Goal: Task Accomplishment & Management: Manage account settings

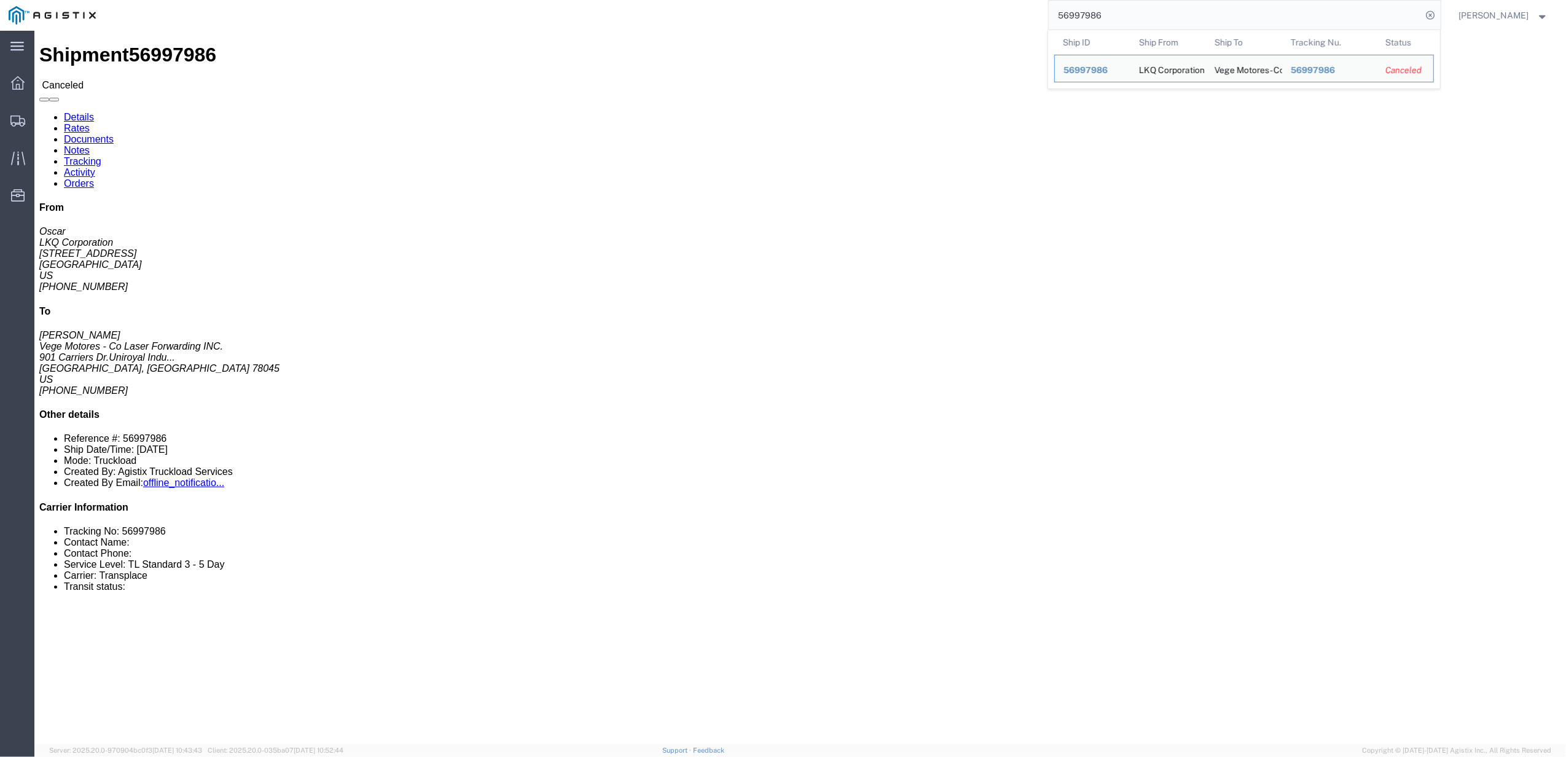
click at [1063, 14] on input "56997986" at bounding box center [1236, 15] width 374 height 29
type input "56832430"
click link "Tracking"
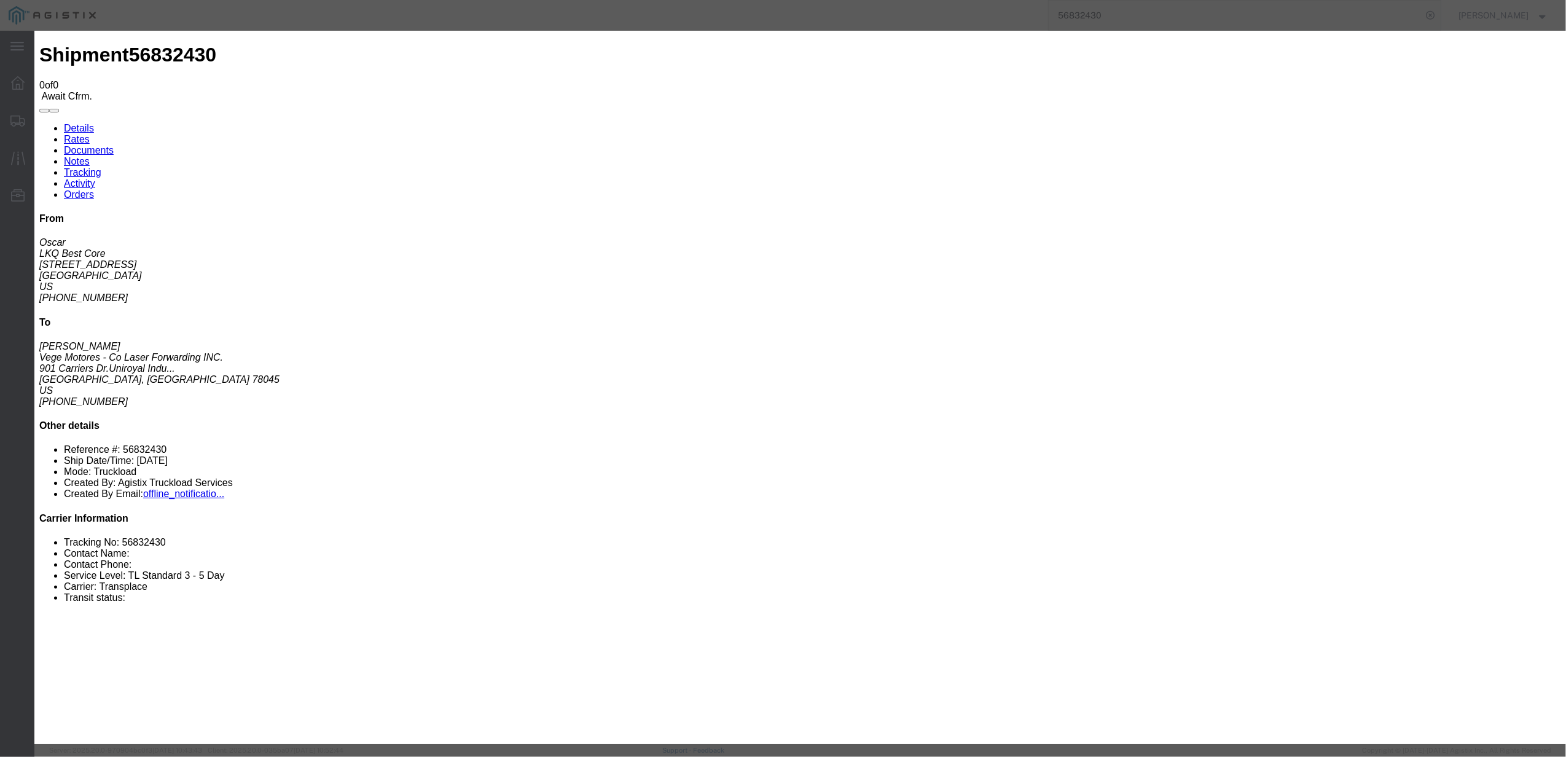
type input "[DATE]"
type input "1:00 PM"
select select "DELIVRED"
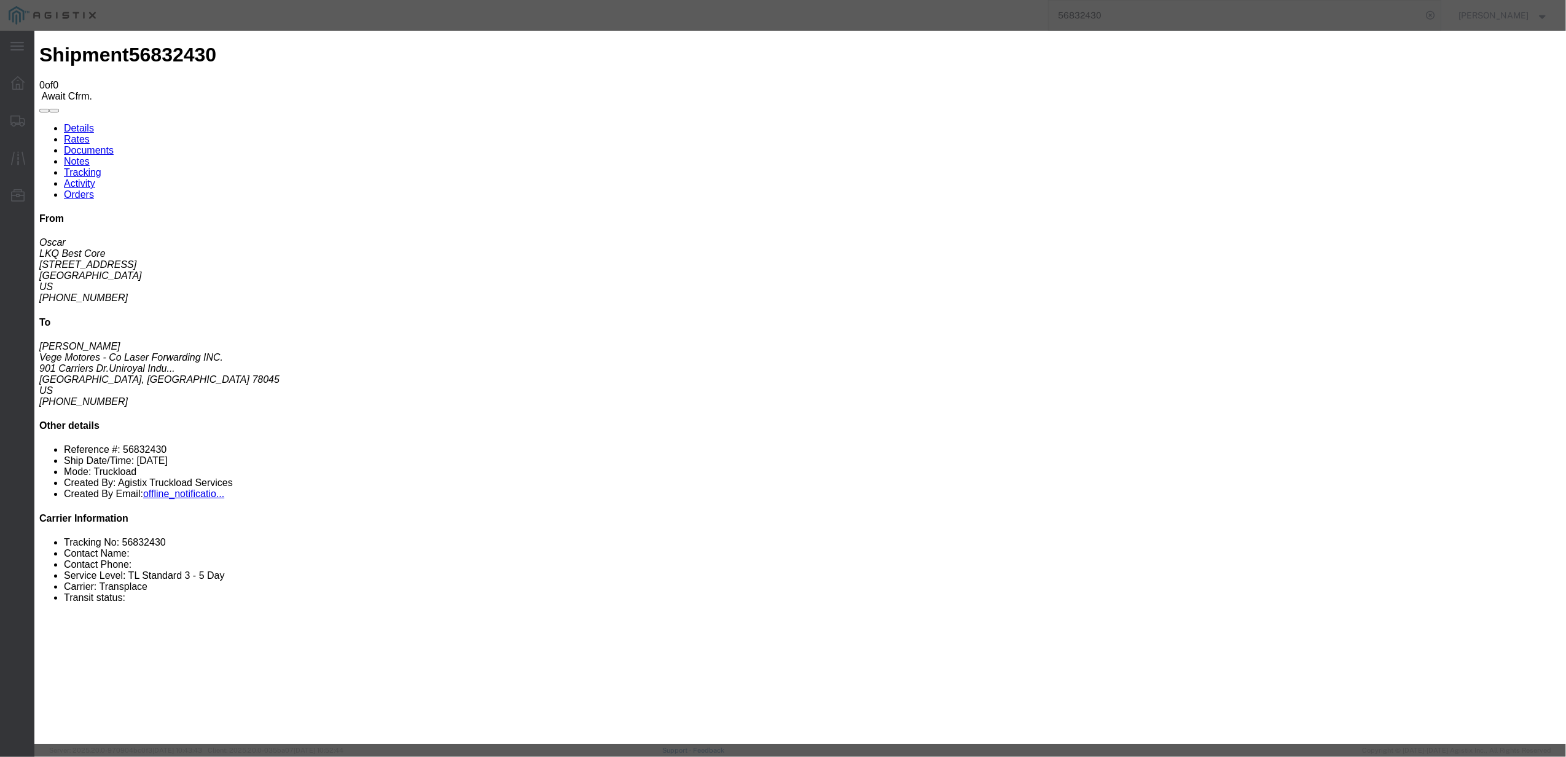
type input "[DATE]"
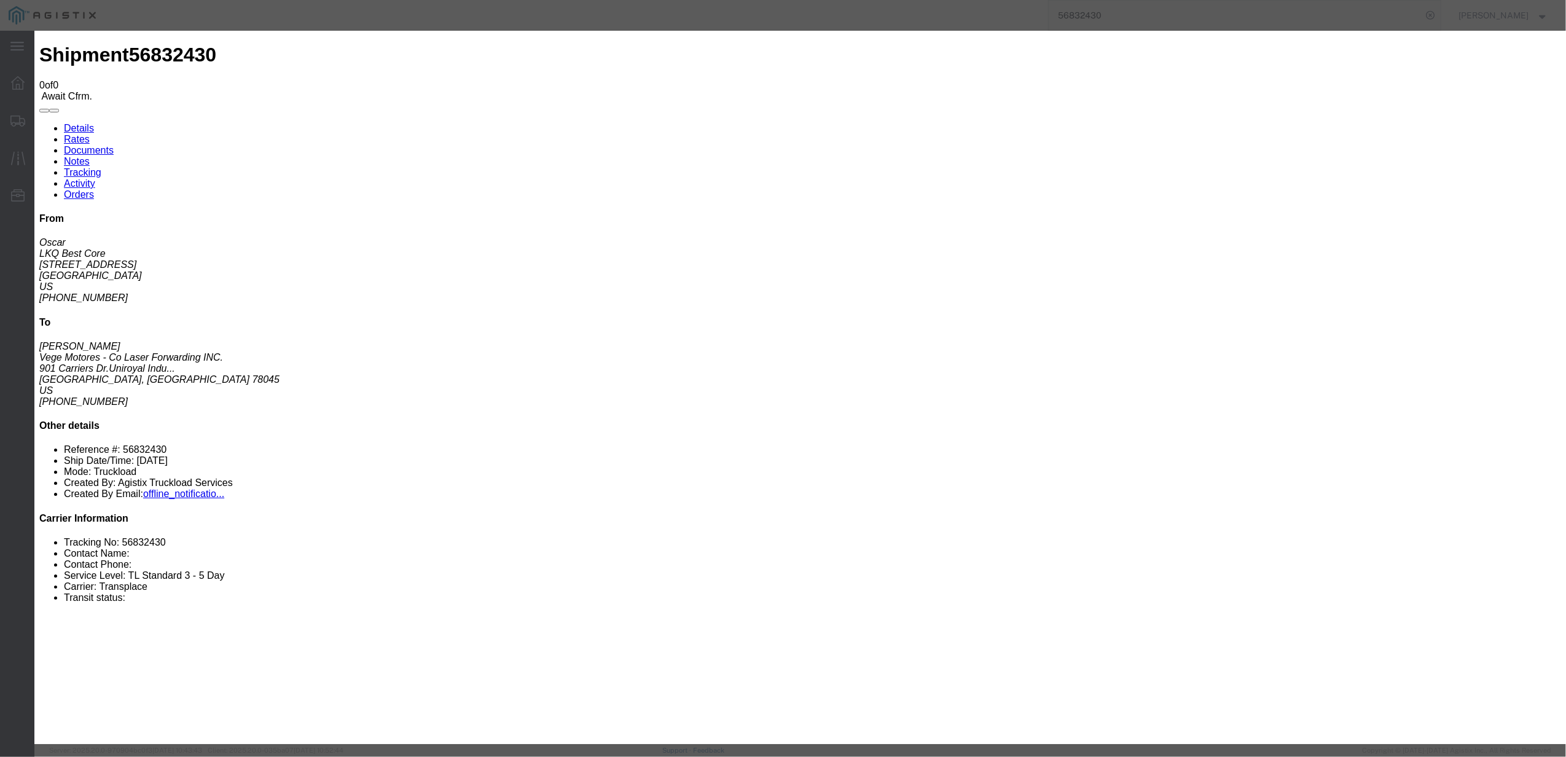
type input "8:00 AM"
